Goal: Transaction & Acquisition: Purchase product/service

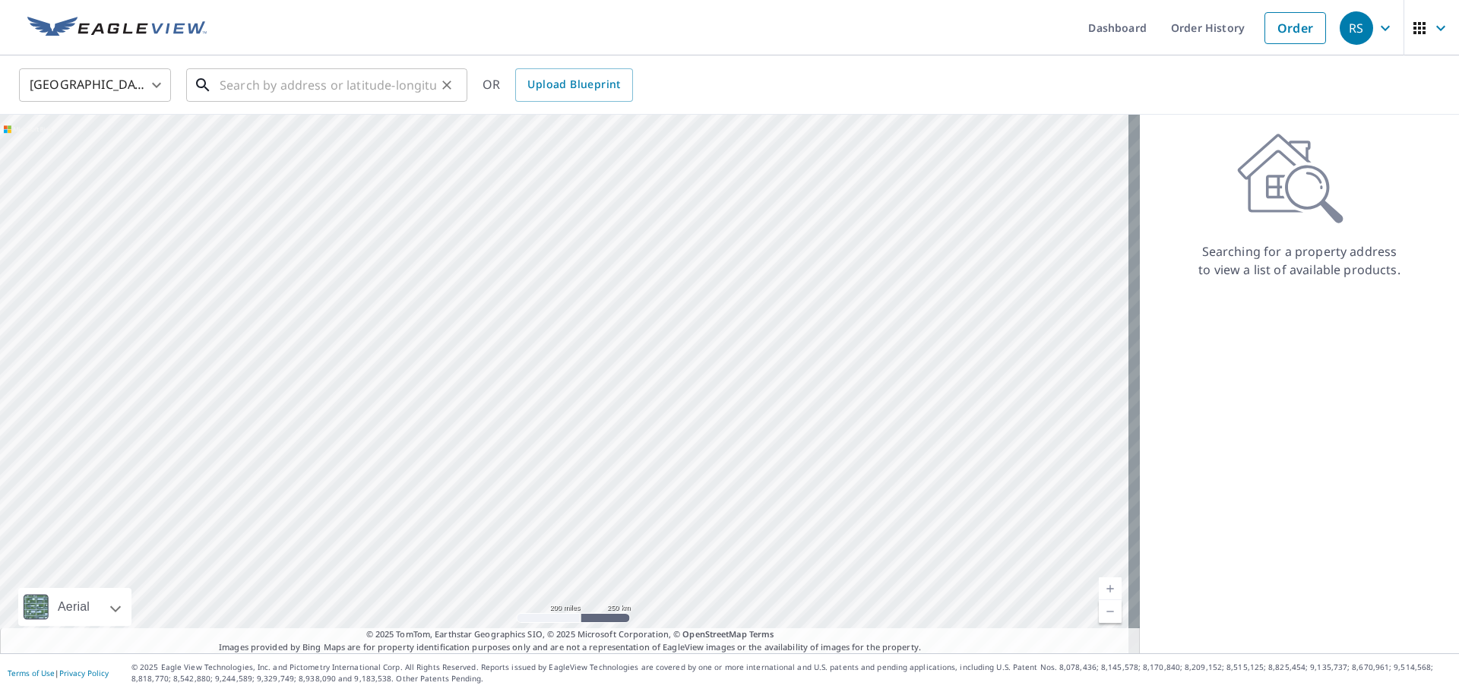
click at [281, 81] on input "text" at bounding box center [328, 85] width 217 height 43
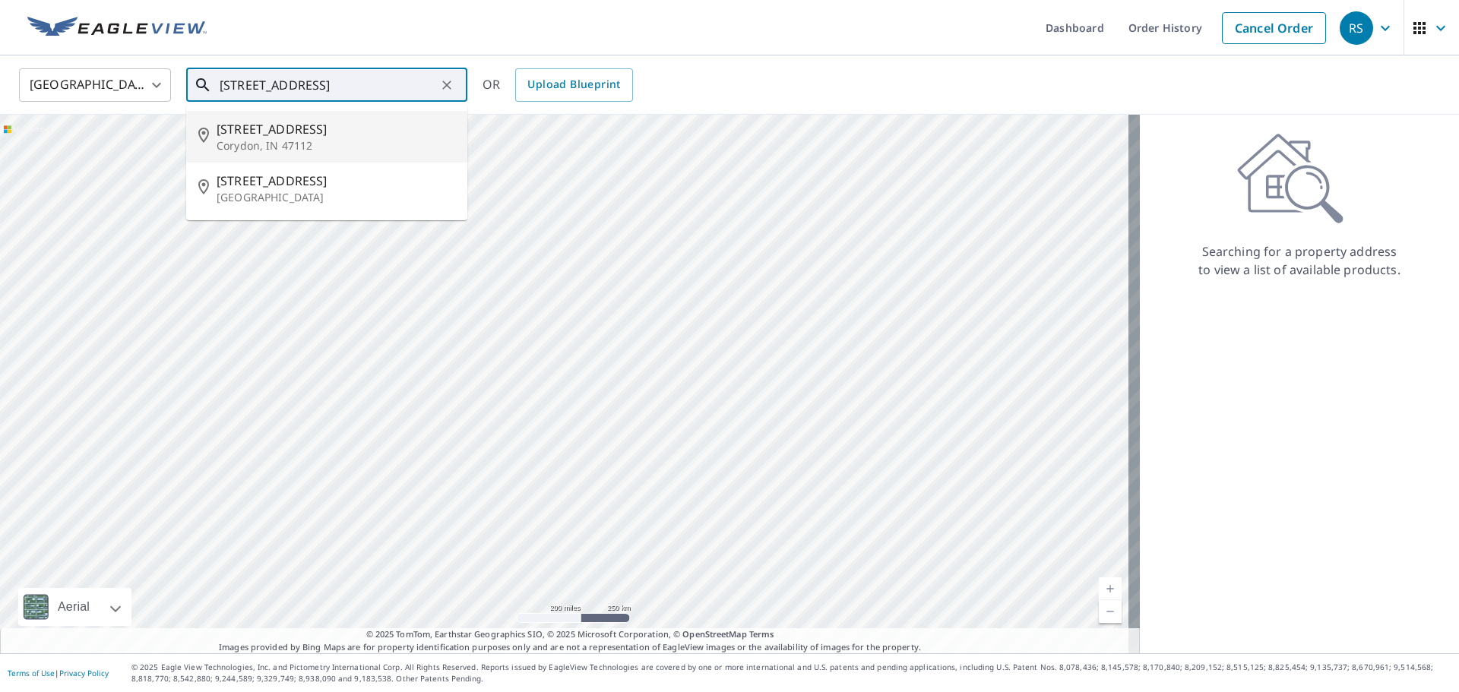
click at [279, 147] on p "Corydon, IN 47112" at bounding box center [336, 145] width 239 height 15
type input "[STREET_ADDRESS]"
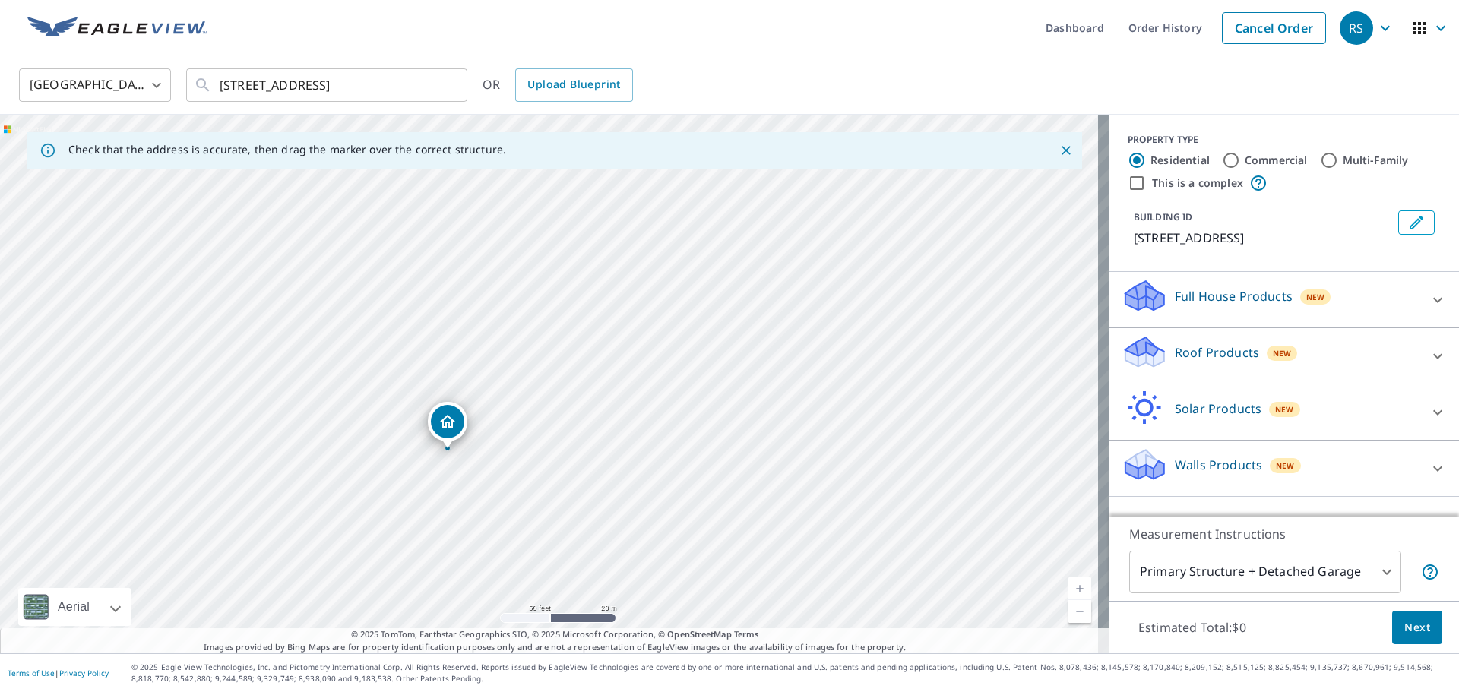
drag, startPoint x: 554, startPoint y: 331, endPoint x: 568, endPoint y: 477, distance: 146.5
click at [568, 477] on div "[STREET_ADDRESS]" at bounding box center [555, 384] width 1110 height 539
click at [1377, 569] on body "RS RS Dashboard Order History Cancel Order RS [GEOGRAPHIC_DATA] US ​ [STREET_AD…" at bounding box center [729, 346] width 1459 height 692
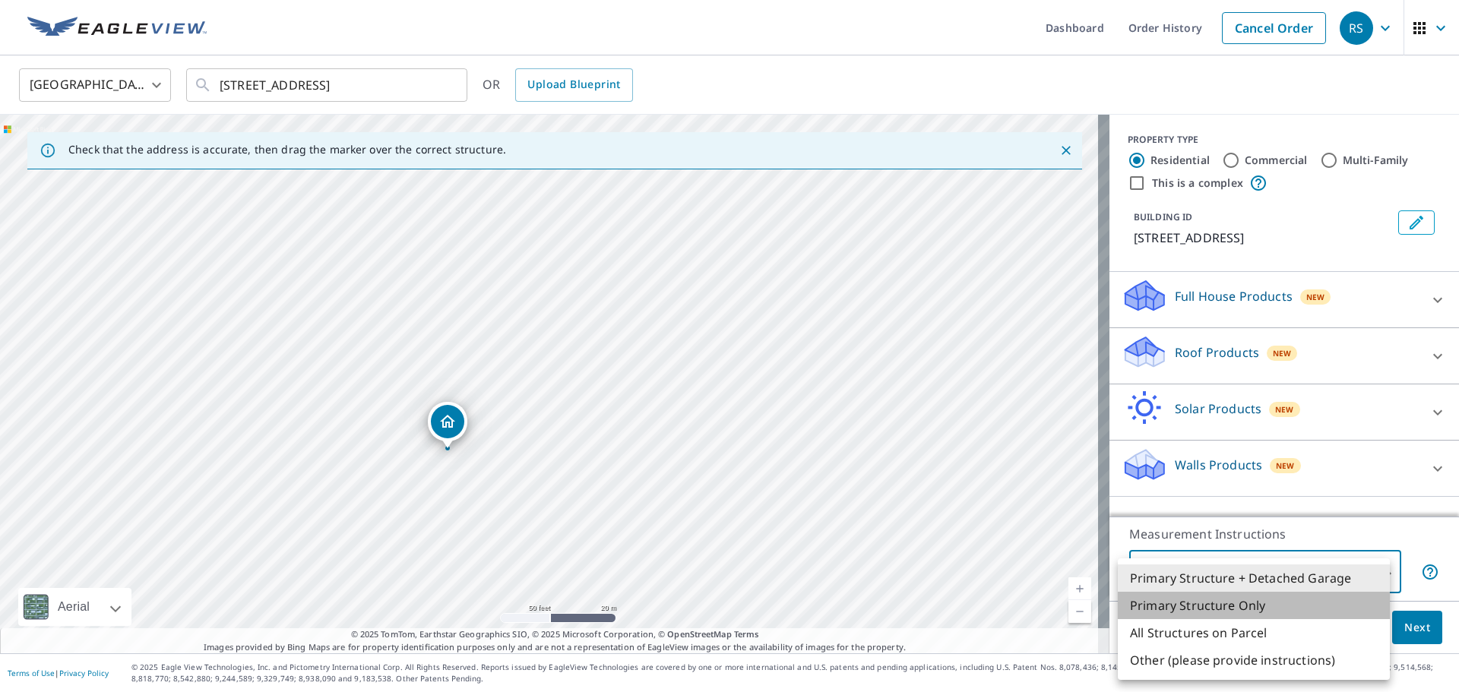
click at [1236, 602] on li "Primary Structure Only" at bounding box center [1254, 605] width 272 height 27
type input "2"
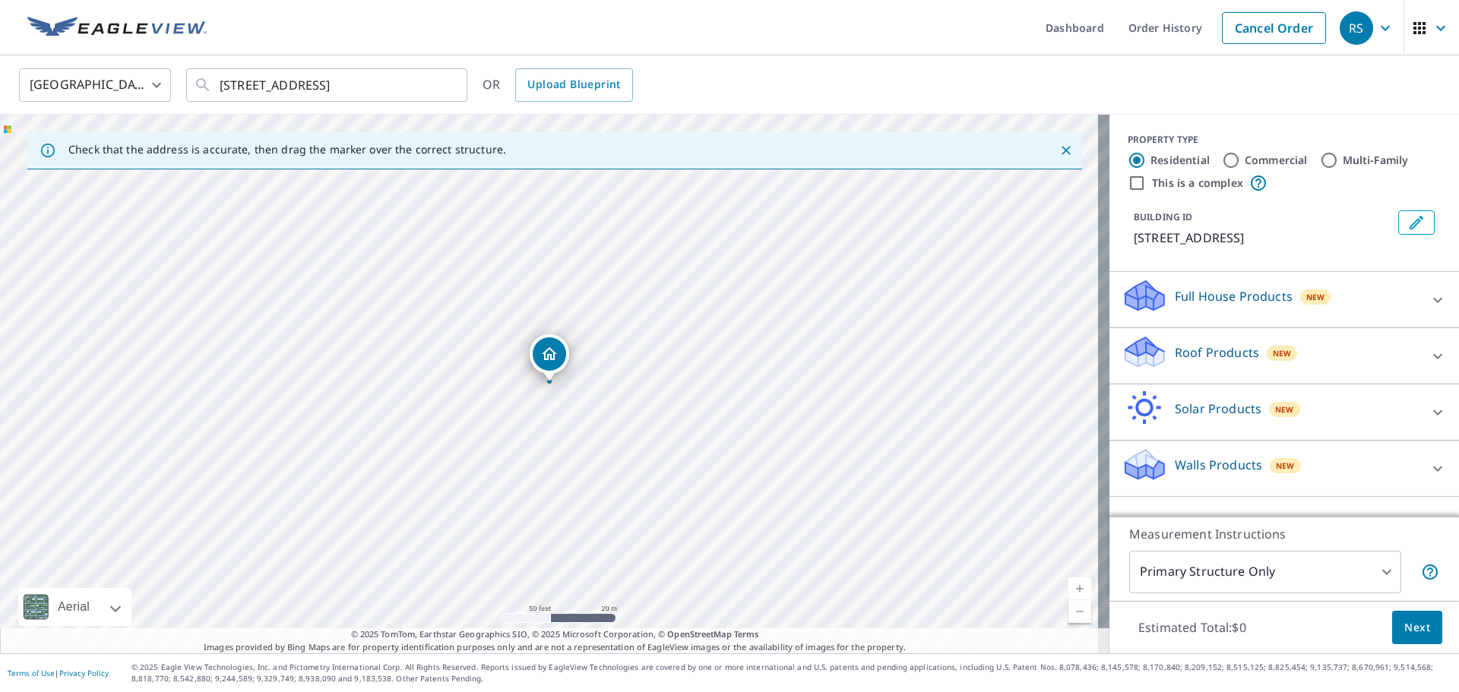
click at [1125, 353] on icon at bounding box center [1144, 346] width 39 height 19
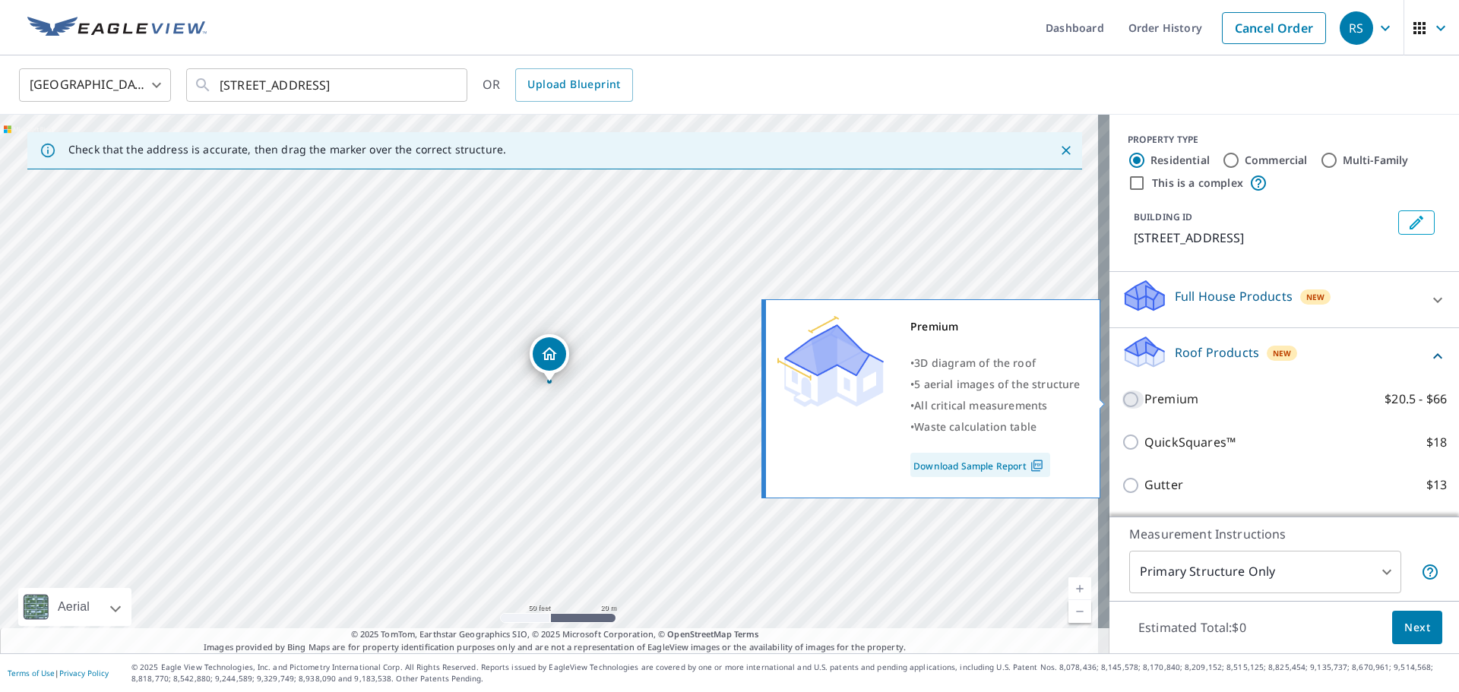
click at [1122, 398] on input "Premium $20.5 - $66" at bounding box center [1133, 400] width 23 height 18
checkbox input "true"
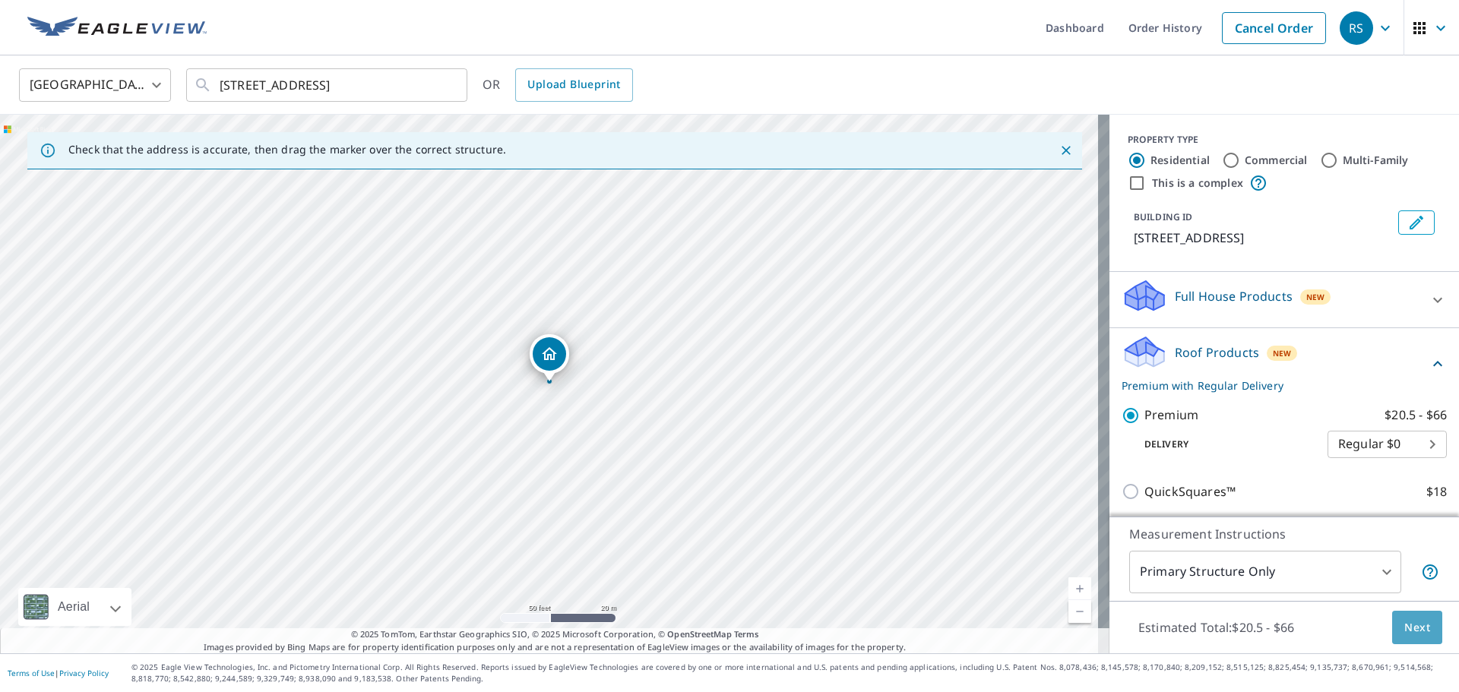
click at [1413, 631] on span "Next" at bounding box center [1417, 628] width 26 height 19
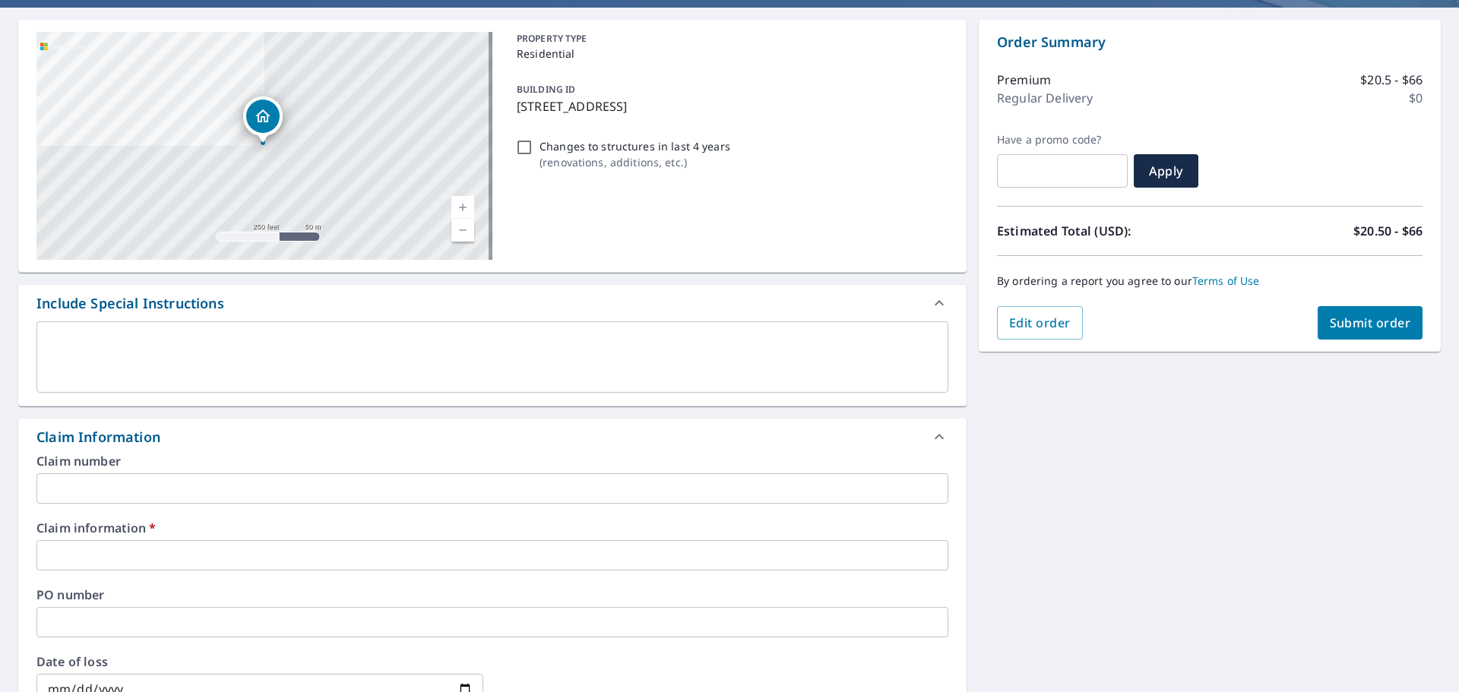
scroll to position [152, 0]
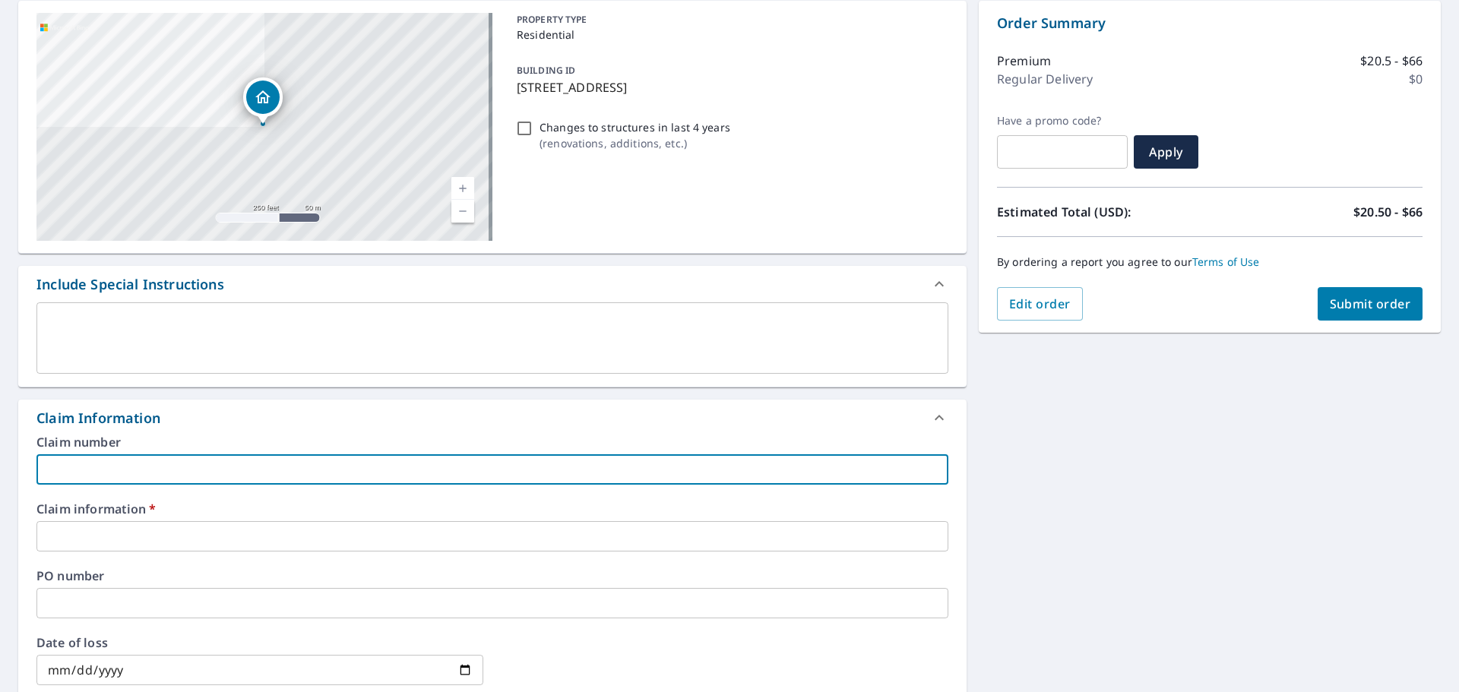
click at [277, 473] on input "text" at bounding box center [492, 469] width 912 height 30
type input "681791"
checkbox input "true"
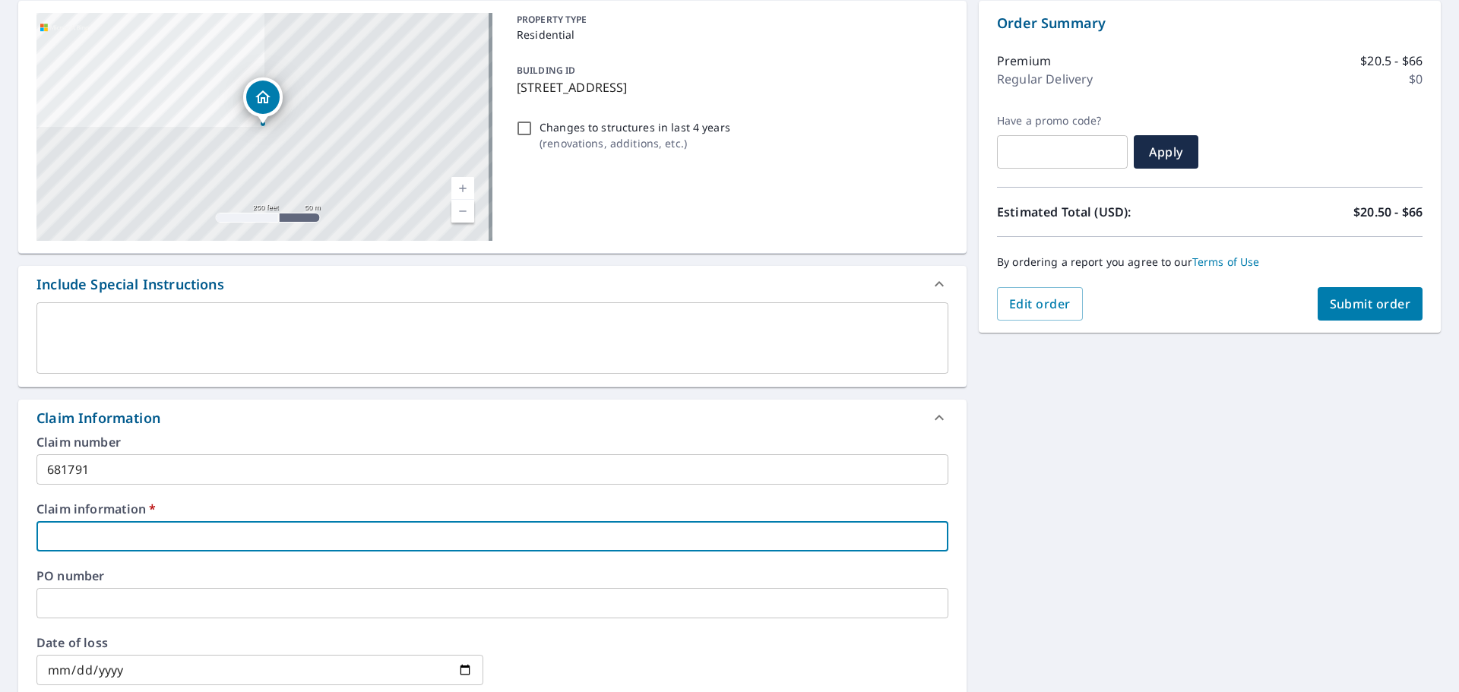
click at [160, 524] on input "text" at bounding box center [492, 536] width 912 height 30
type input "681791"
checkbox input "true"
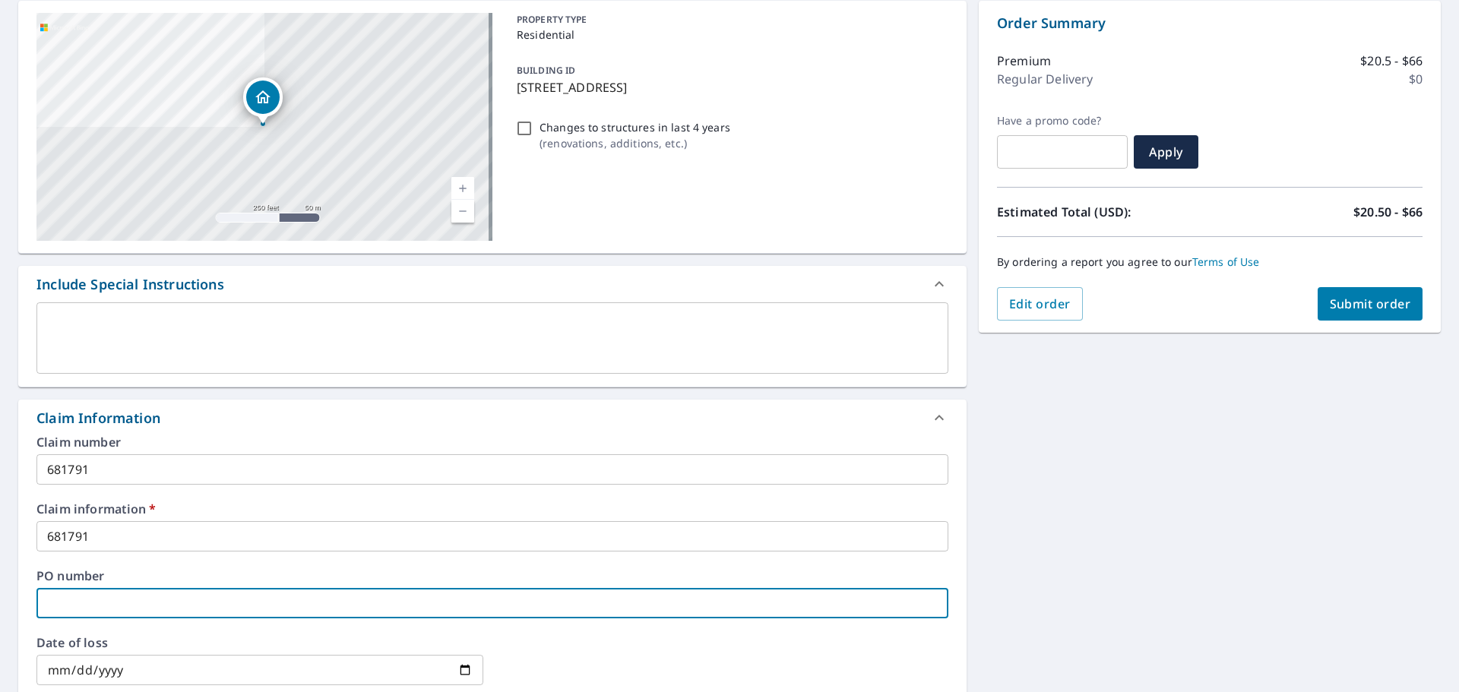
click at [114, 600] on input "text" at bounding box center [492, 603] width 912 height 30
type input "2"
checkbox input "true"
type input "21"
checkbox input "true"
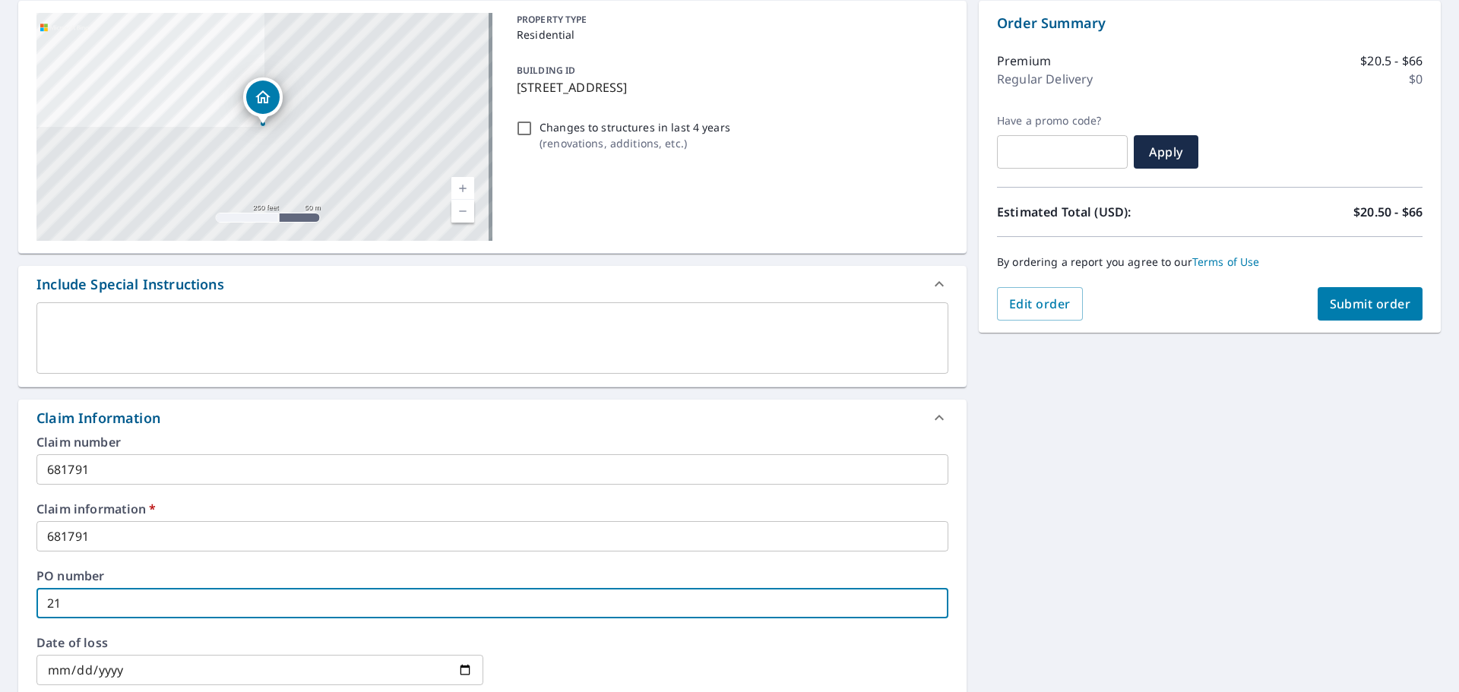
type input "210"
checkbox input "true"
type input "2101"
checkbox input "true"
type input "2101"
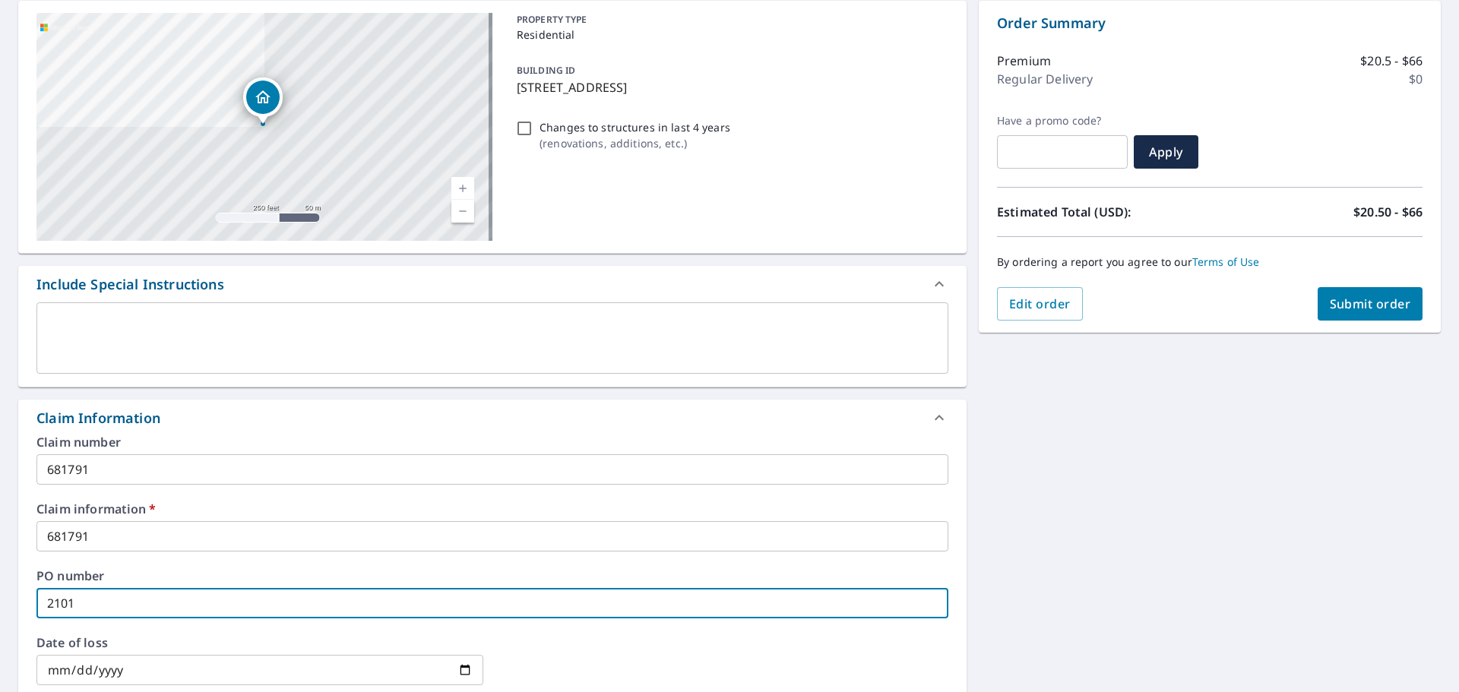
checkbox input "true"
type input "2101 H"
checkbox input "true"
type input "2101 HW"
checkbox input "true"
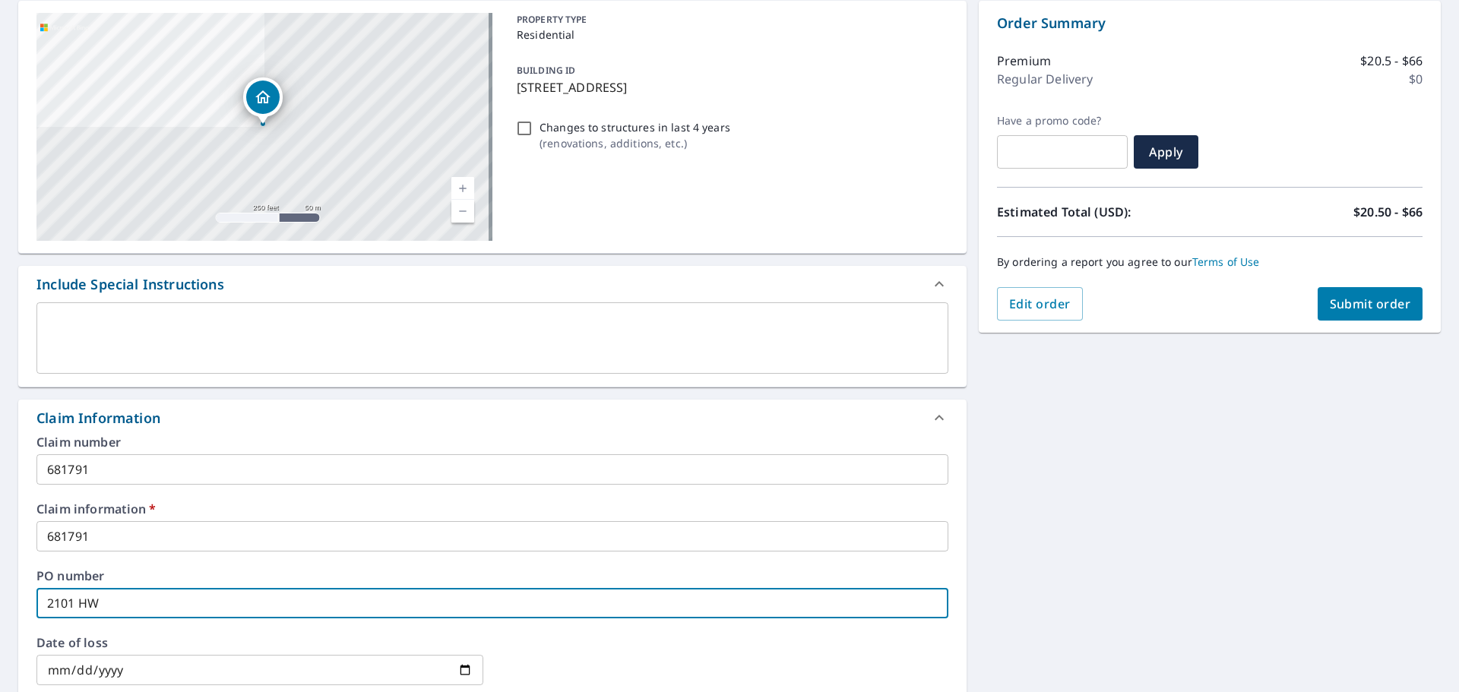
type input "[STREET_ADDRESS]"
checkbox input "true"
type input "[STREET_ADDRESS]"
checkbox input "true"
type input "[STREET_ADDRESS]"
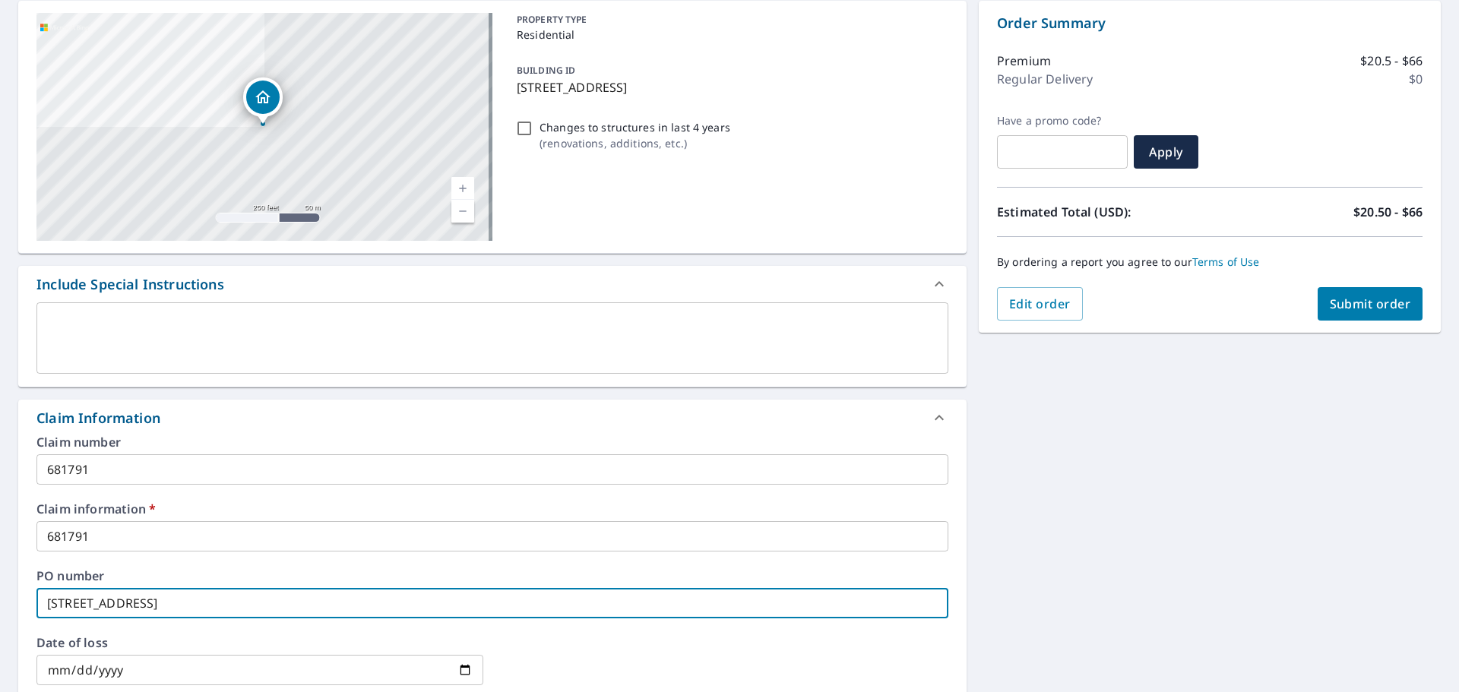
checkbox input "true"
type input "[STREET_ADDRESS]"
checkbox input "true"
type input "[STREET_ADDRESS]"
checkbox input "true"
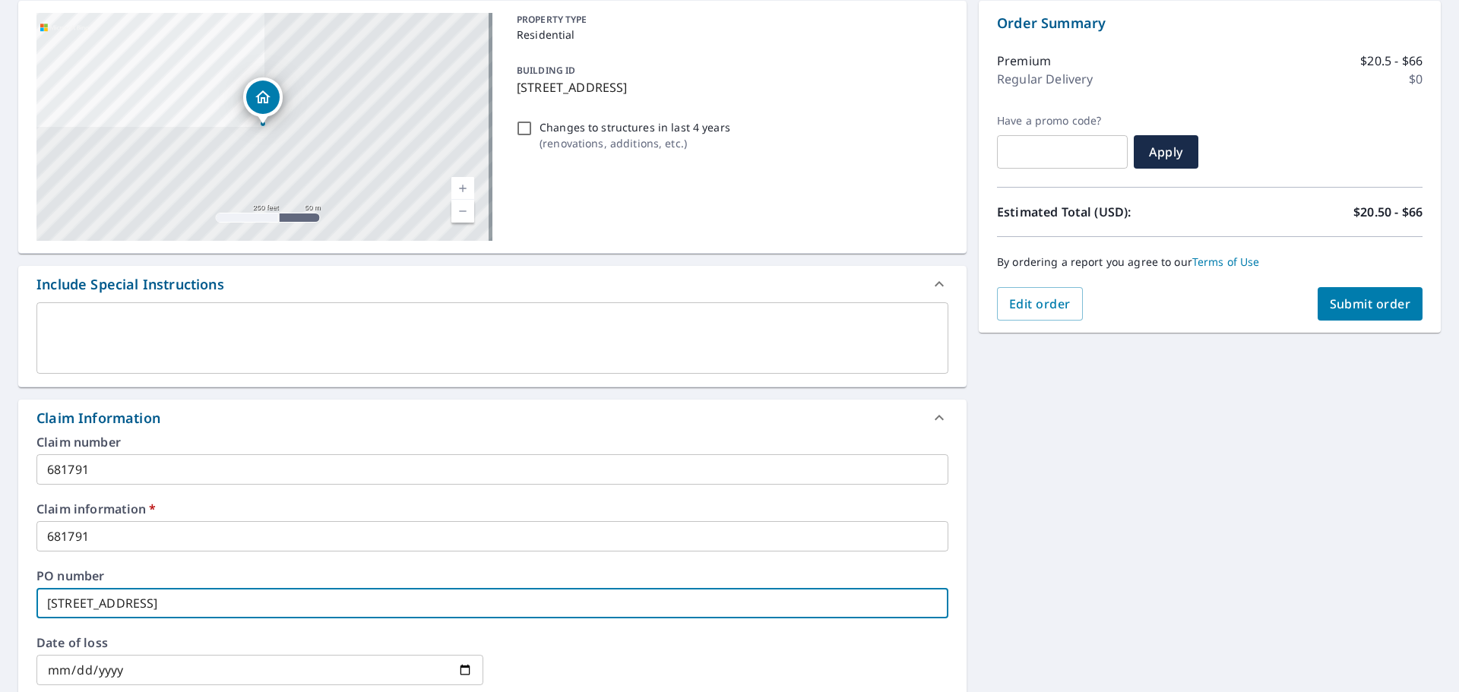
type input "[STREET_ADDRESS]"
checkbox input "true"
type input "[STREET_ADDRESS]"
checkbox input "true"
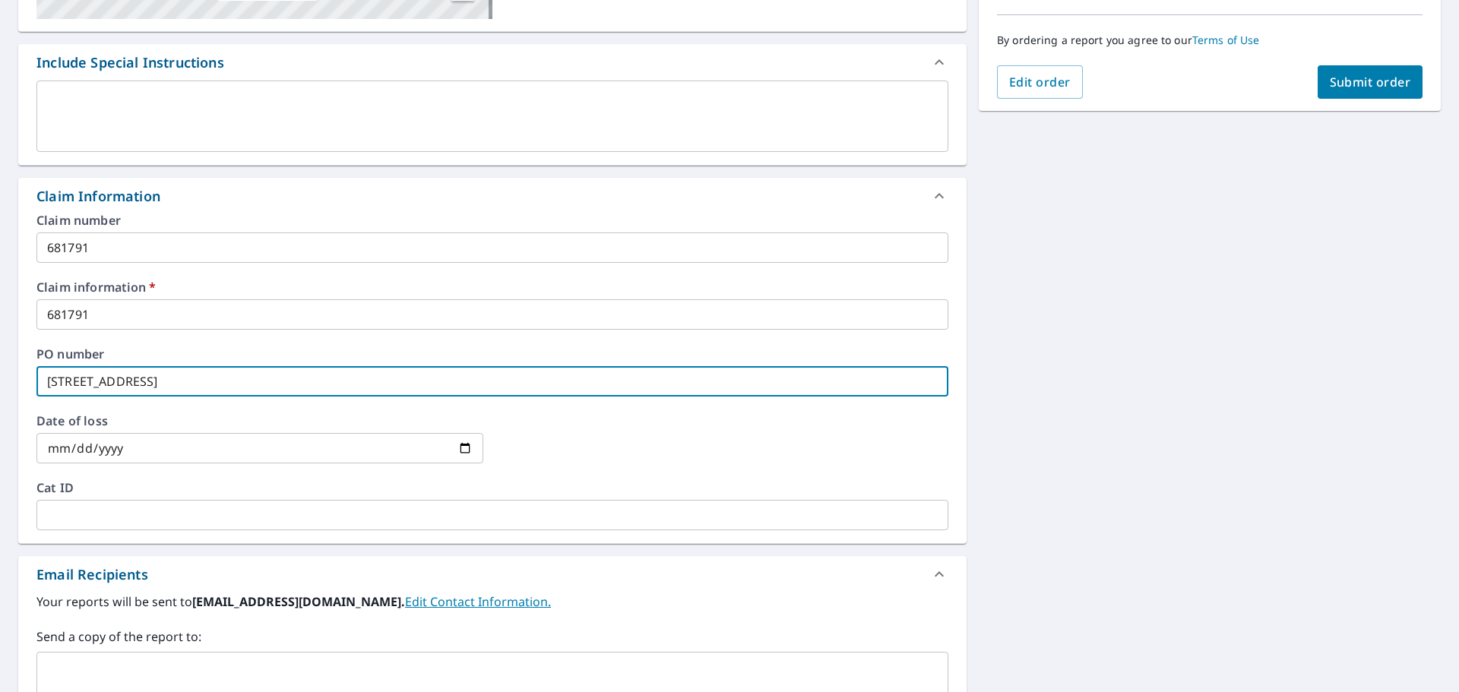
scroll to position [532, 0]
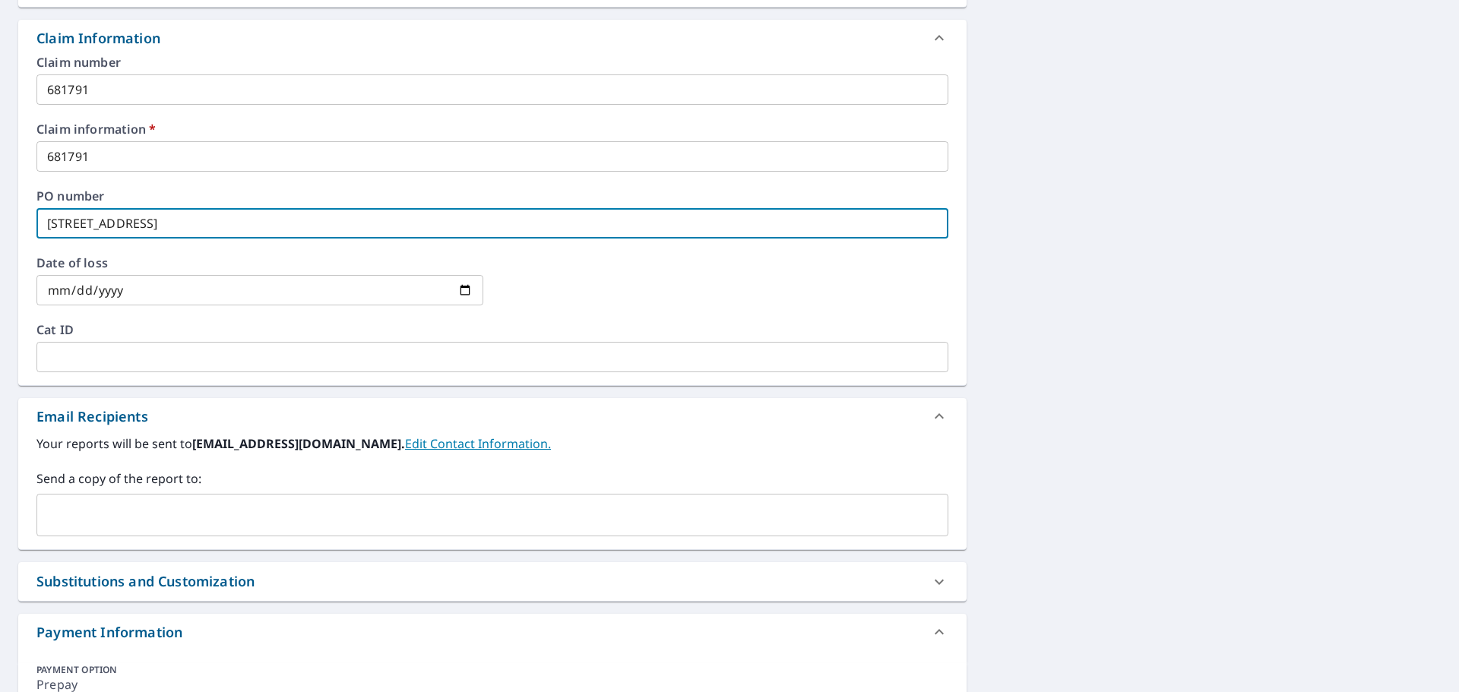
type input "[STREET_ADDRESS]"
click at [81, 521] on input "text" at bounding box center [480, 515] width 875 height 29
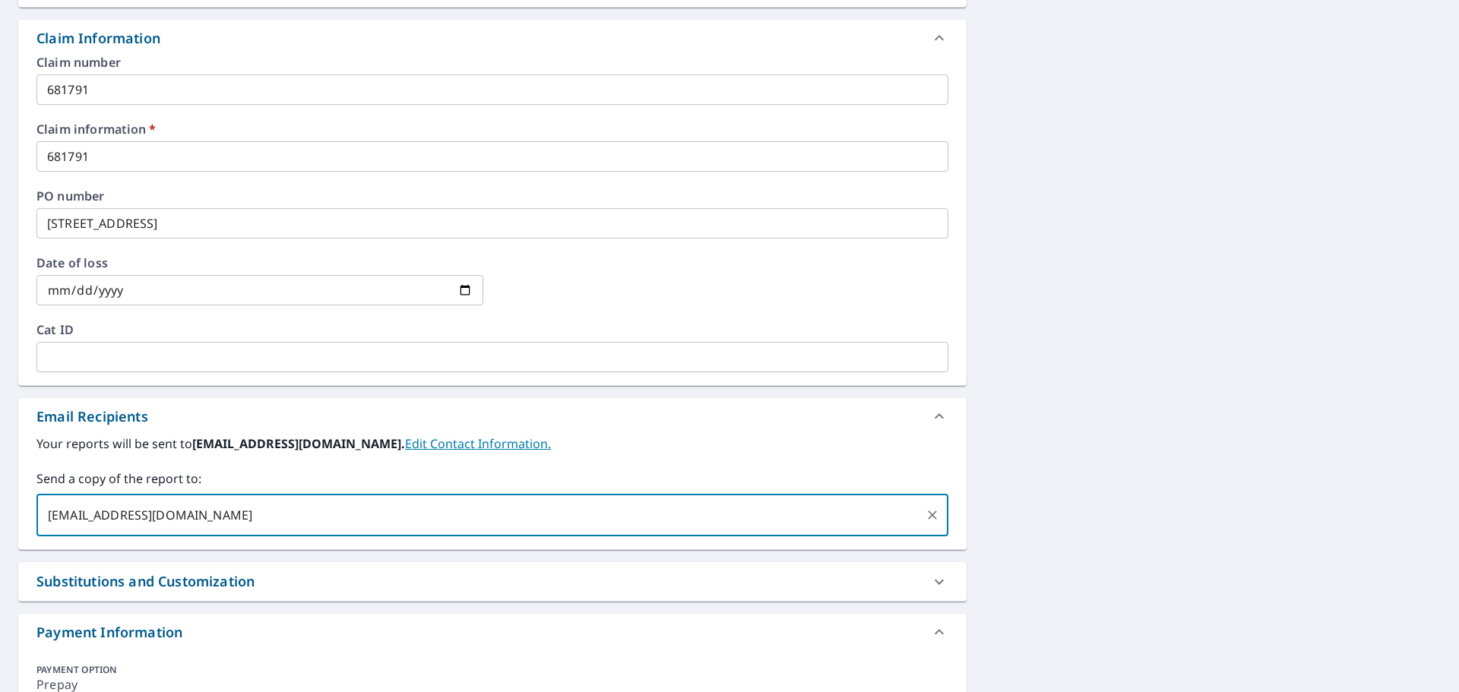
type input "[EMAIL_ADDRESS][DOMAIN_NAME]"
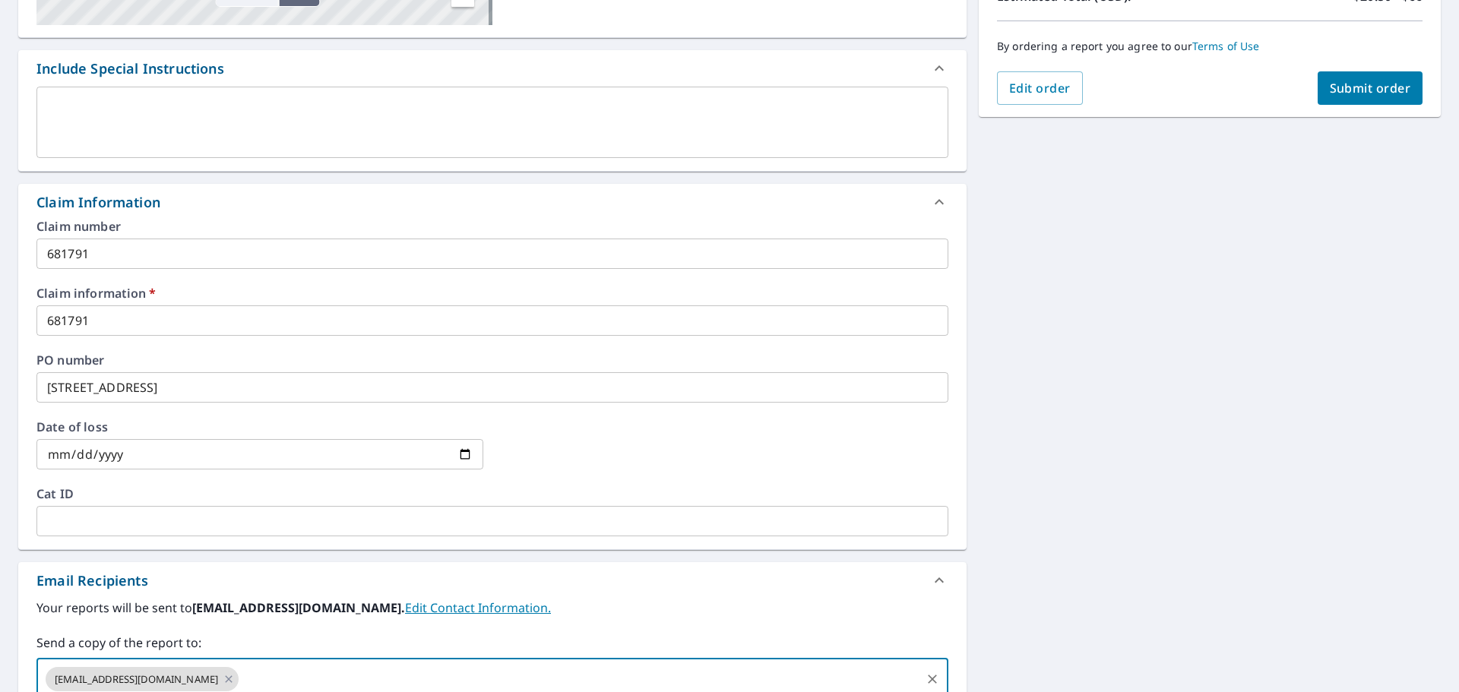
scroll to position [304, 0]
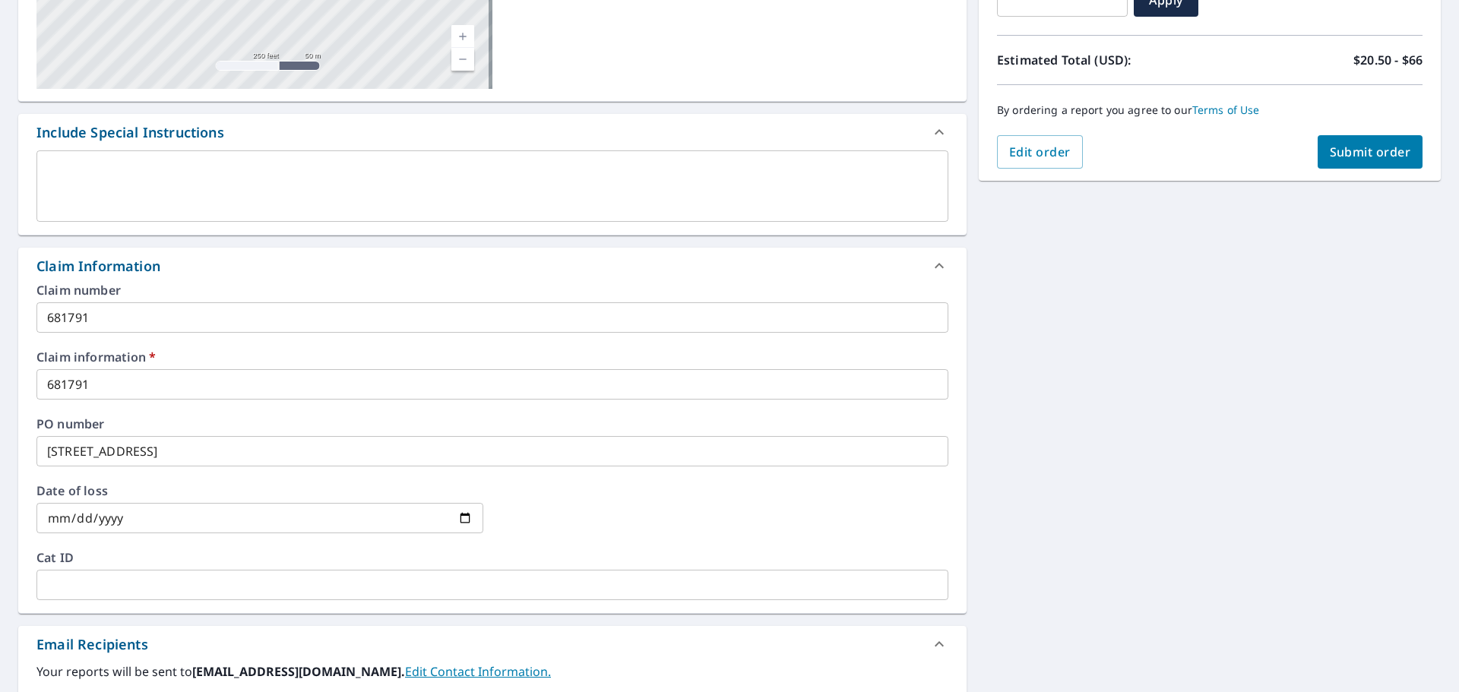
click at [1360, 158] on span "Submit order" at bounding box center [1370, 152] width 81 height 17
checkbox input "true"
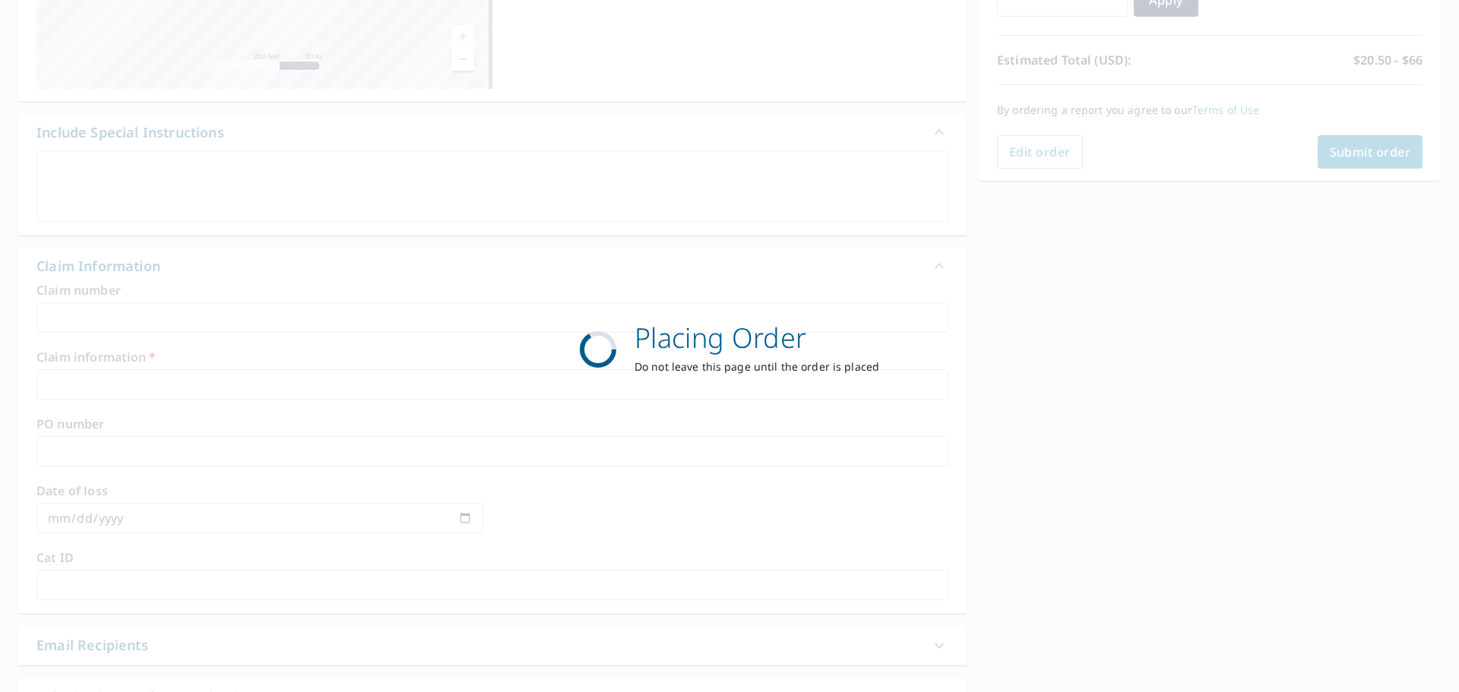
scroll to position [202, 0]
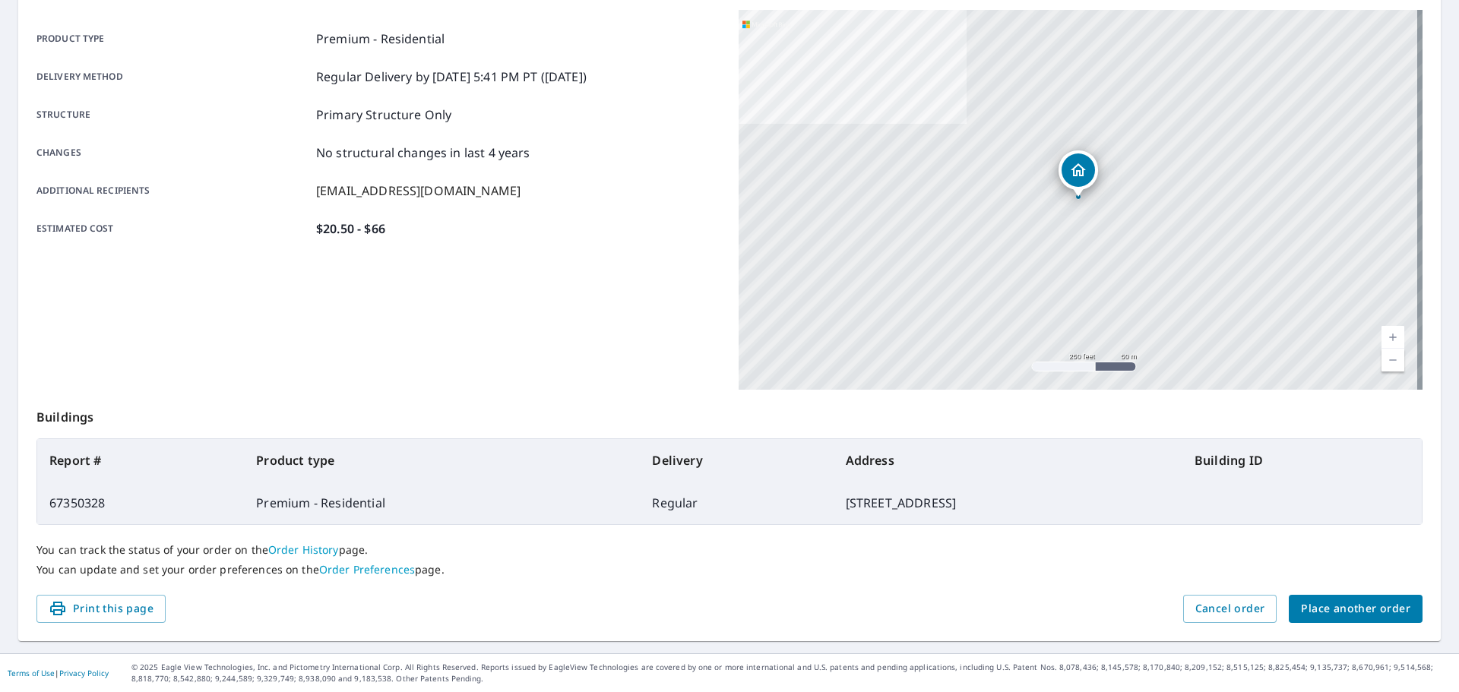
click at [1357, 598] on button "Place another order" at bounding box center [1356, 609] width 134 height 28
